Goal: Check status: Check status

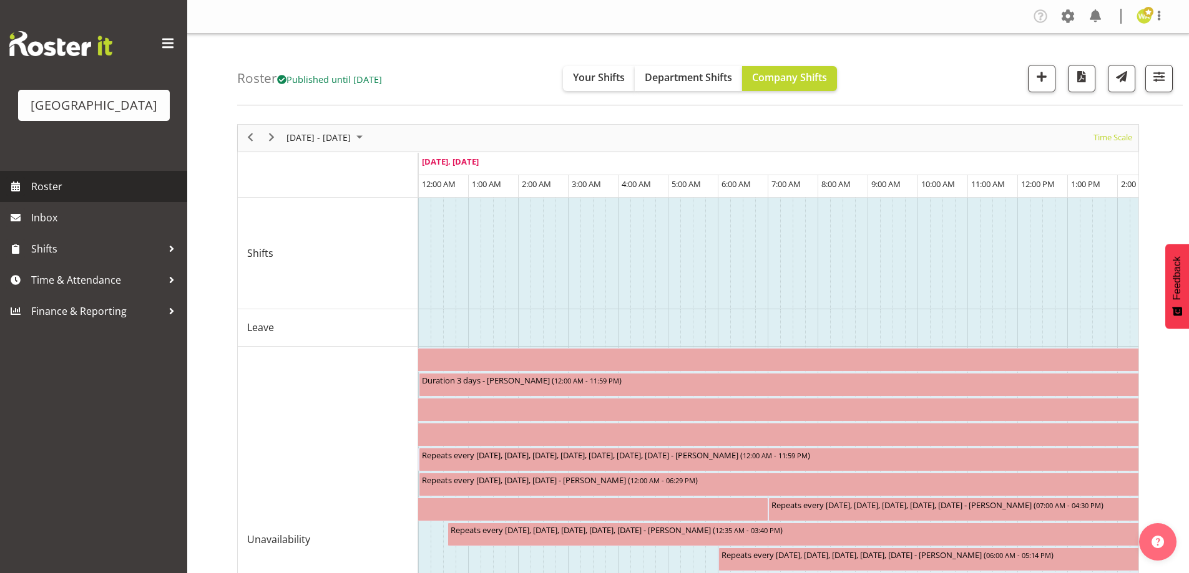
click at [32, 196] on span "Roster" at bounding box center [106, 186] width 150 height 19
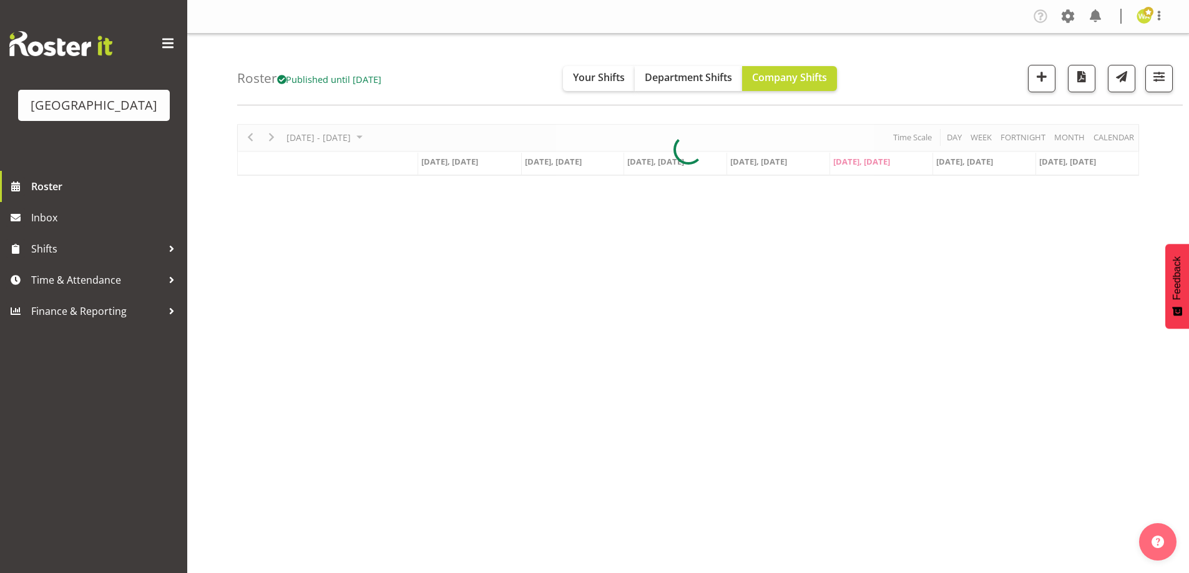
scroll to position [34, 0]
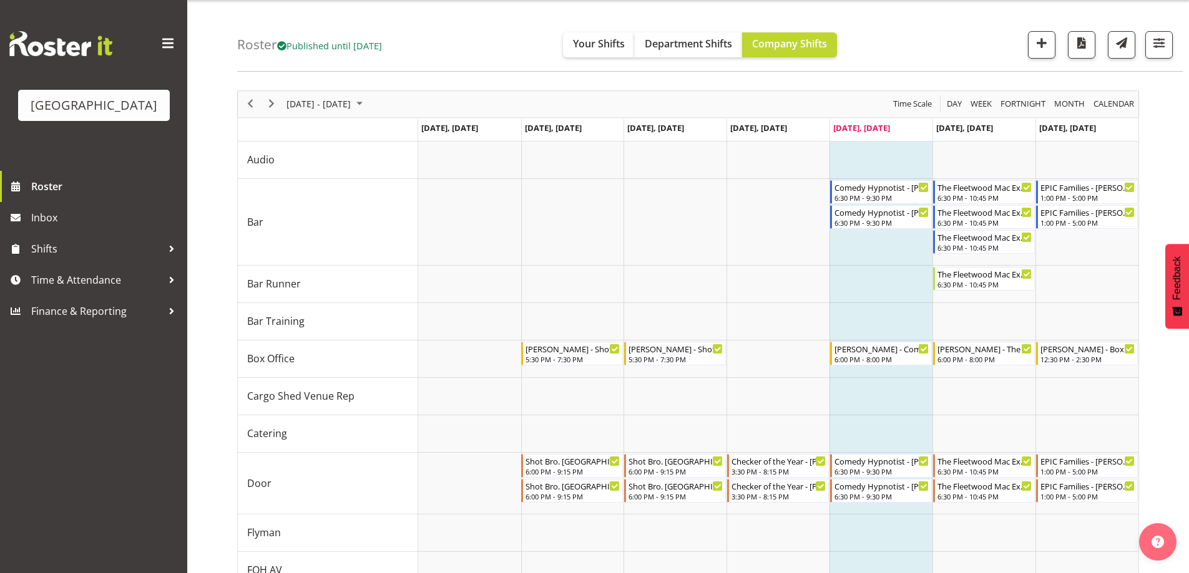
click at [923, 45] on div "Roster Published until [DATE] Your Shifts Department Shifts Company Shifts All …" at bounding box center [709, 36] width 945 height 72
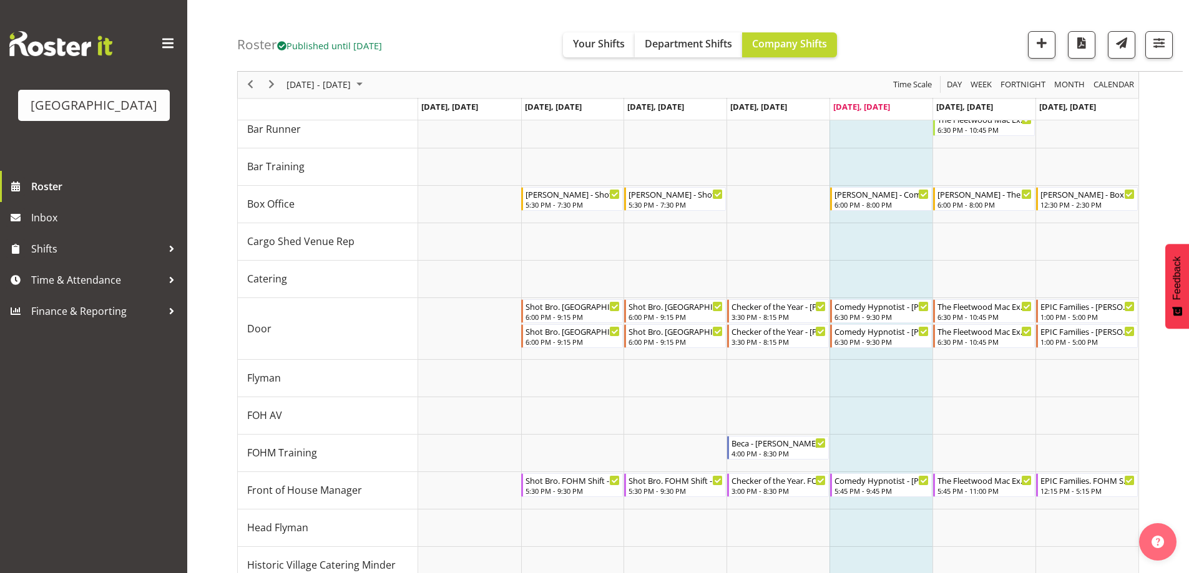
scroll to position [195, 0]
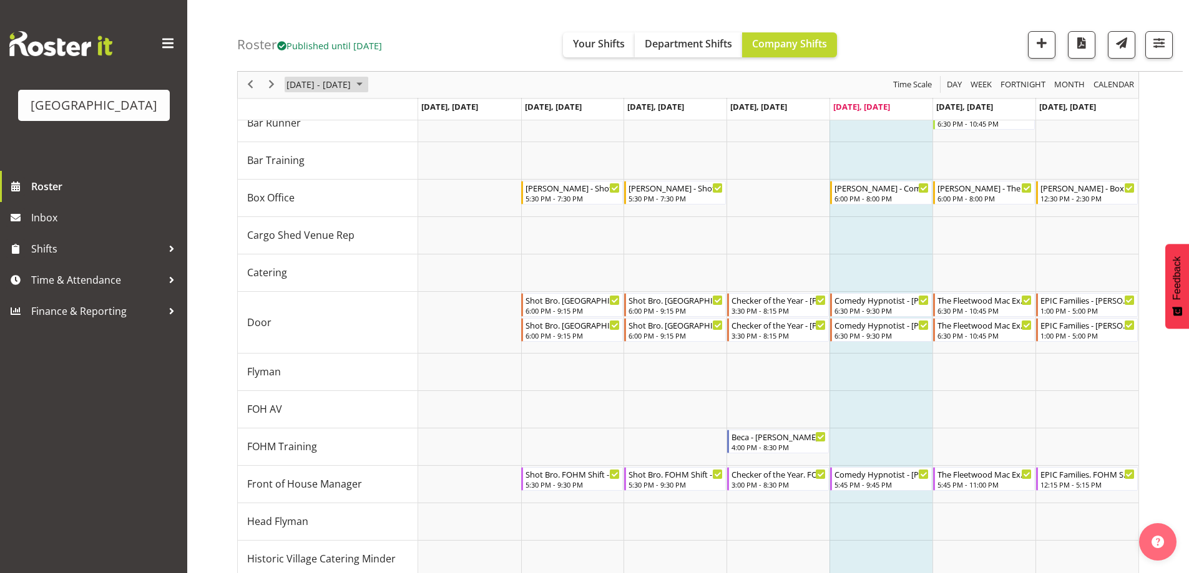
click at [352, 92] on span "[DATE] - [DATE]" at bounding box center [318, 85] width 67 height 16
click at [945, 31] on div "Roster Published until Oct 26, 2025 Your Shifts Department Shifts Company Shift…" at bounding box center [709, 36] width 945 height 72
click at [352, 81] on span "[DATE] - [DATE]" at bounding box center [318, 85] width 67 height 16
drag, startPoint x: 378, startPoint y: 198, endPoint x: 431, endPoint y: 208, distance: 53.4
click at [379, 198] on span "17" at bounding box center [379, 201] width 19 height 19
